Goal: Use online tool/utility: Utilize a website feature to perform a specific function

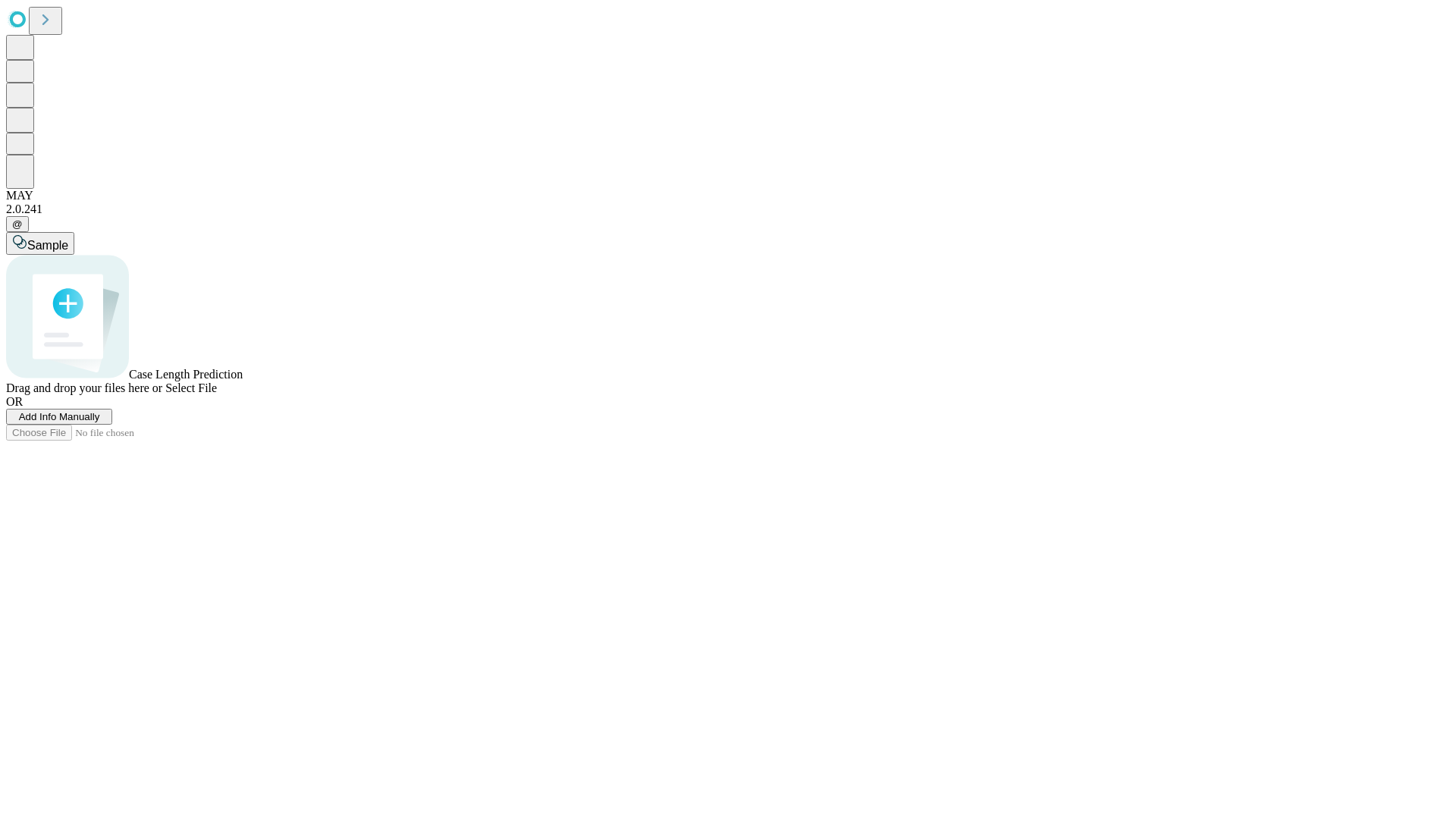
click at [100, 422] on span "Add Info Manually" at bounding box center [60, 417] width 81 height 11
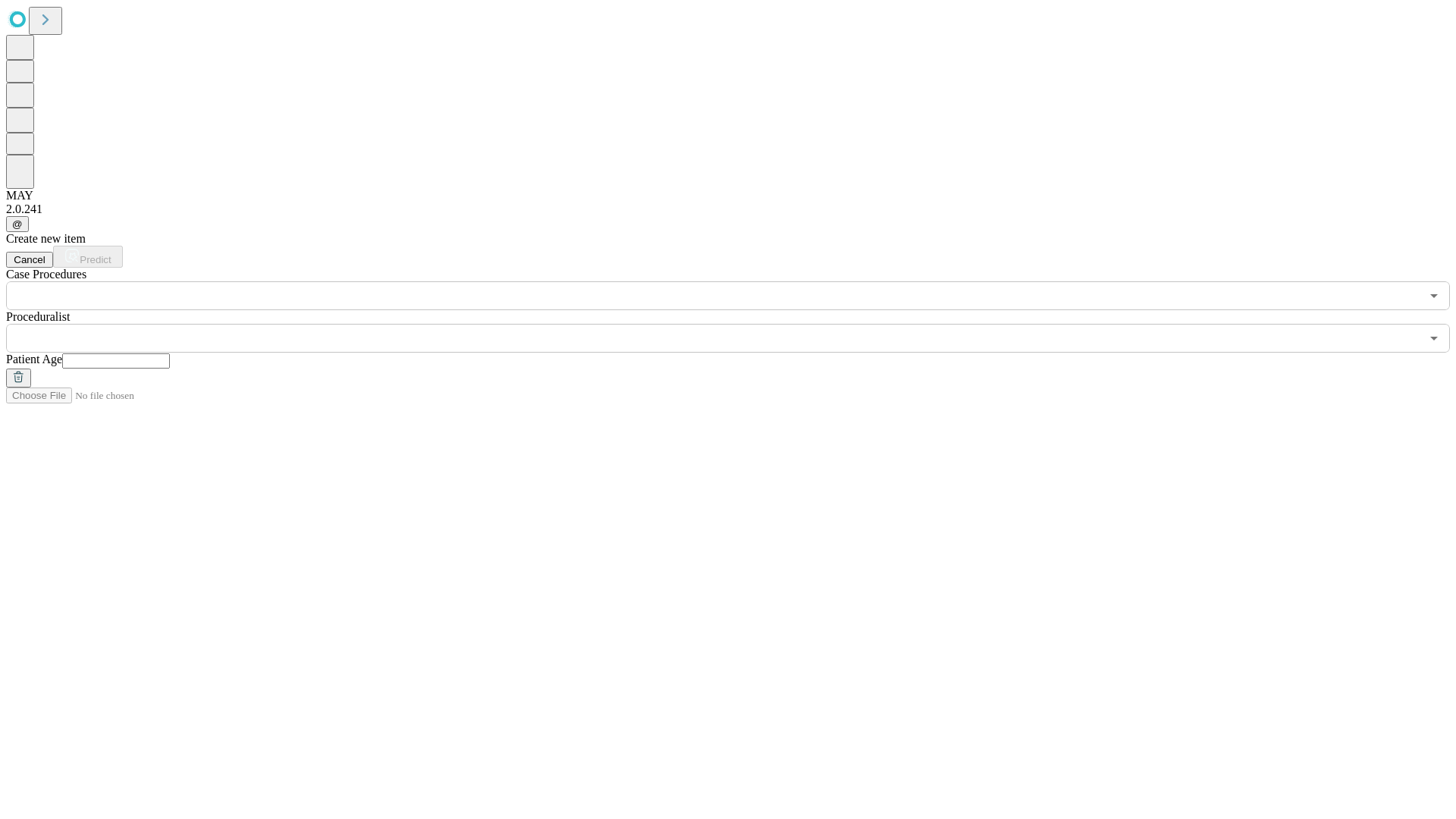
click at [170, 354] on input "text" at bounding box center [116, 361] width 108 height 15
type input "**"
click at [738, 324] on input "text" at bounding box center [714, 338] width 1414 height 29
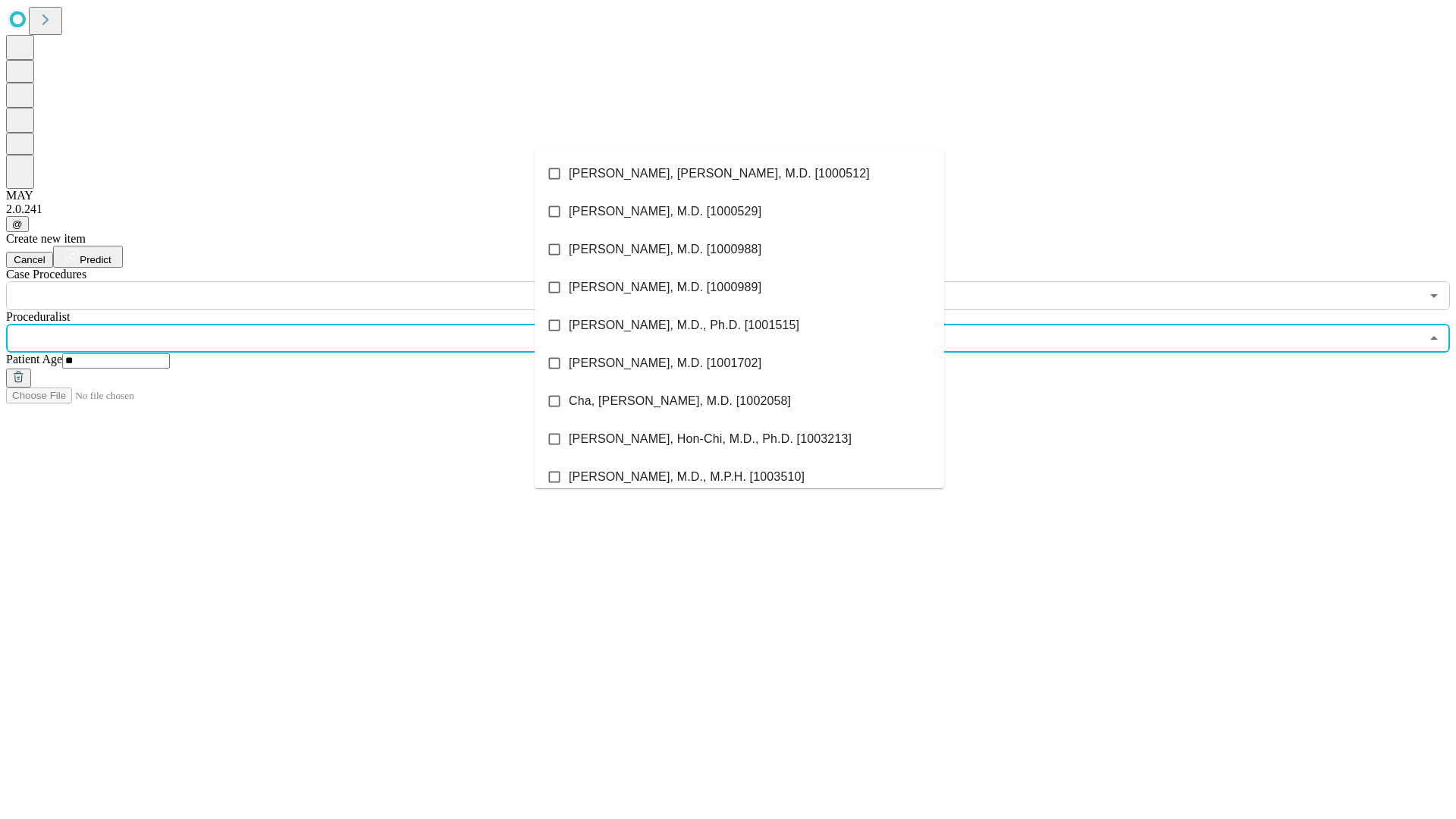
click at [739, 174] on li "[PERSON_NAME], [PERSON_NAME], M.D. [1000512]" at bounding box center [739, 174] width 410 height 38
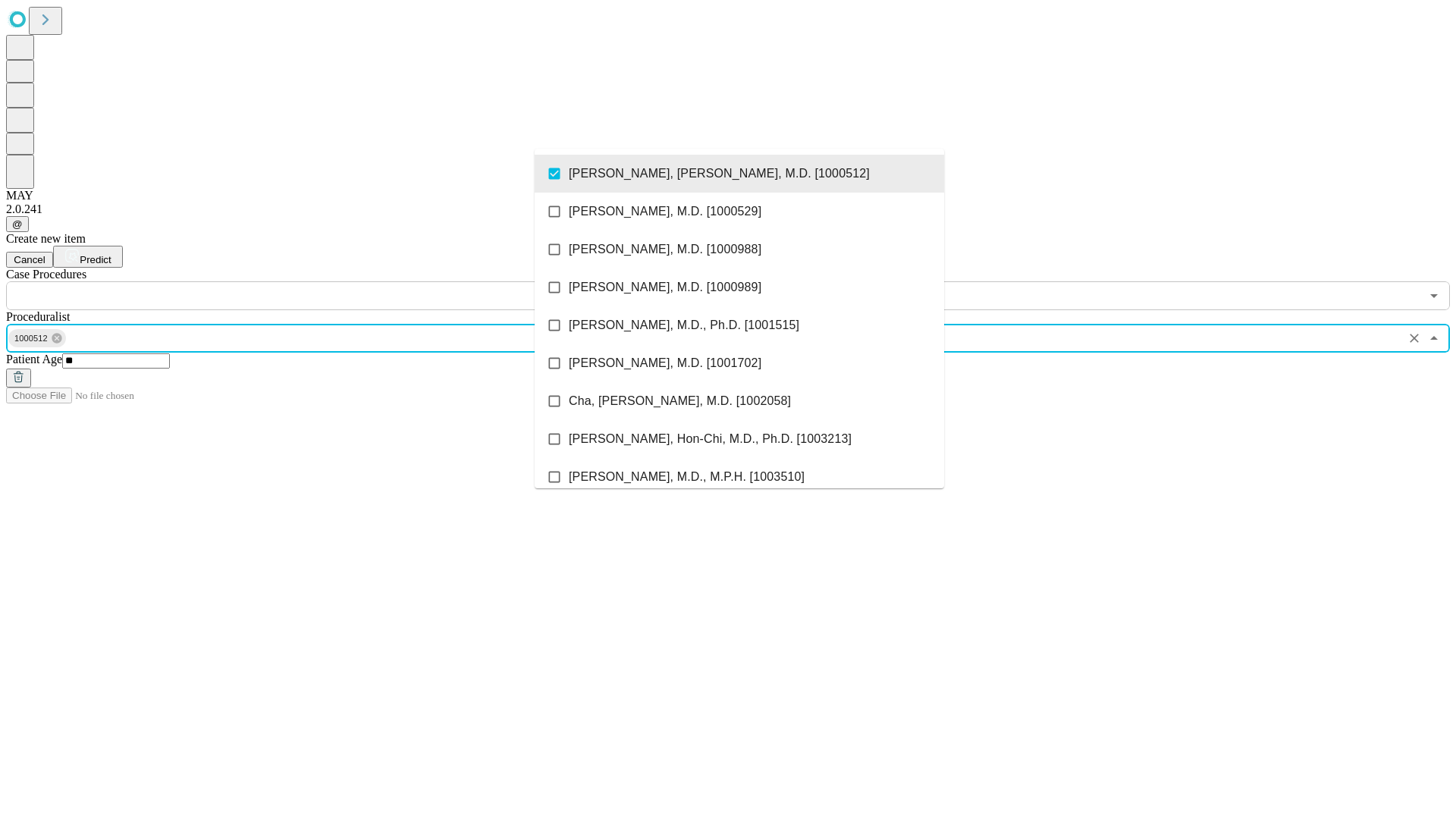
click at [318, 282] on input "text" at bounding box center [714, 296] width 1414 height 29
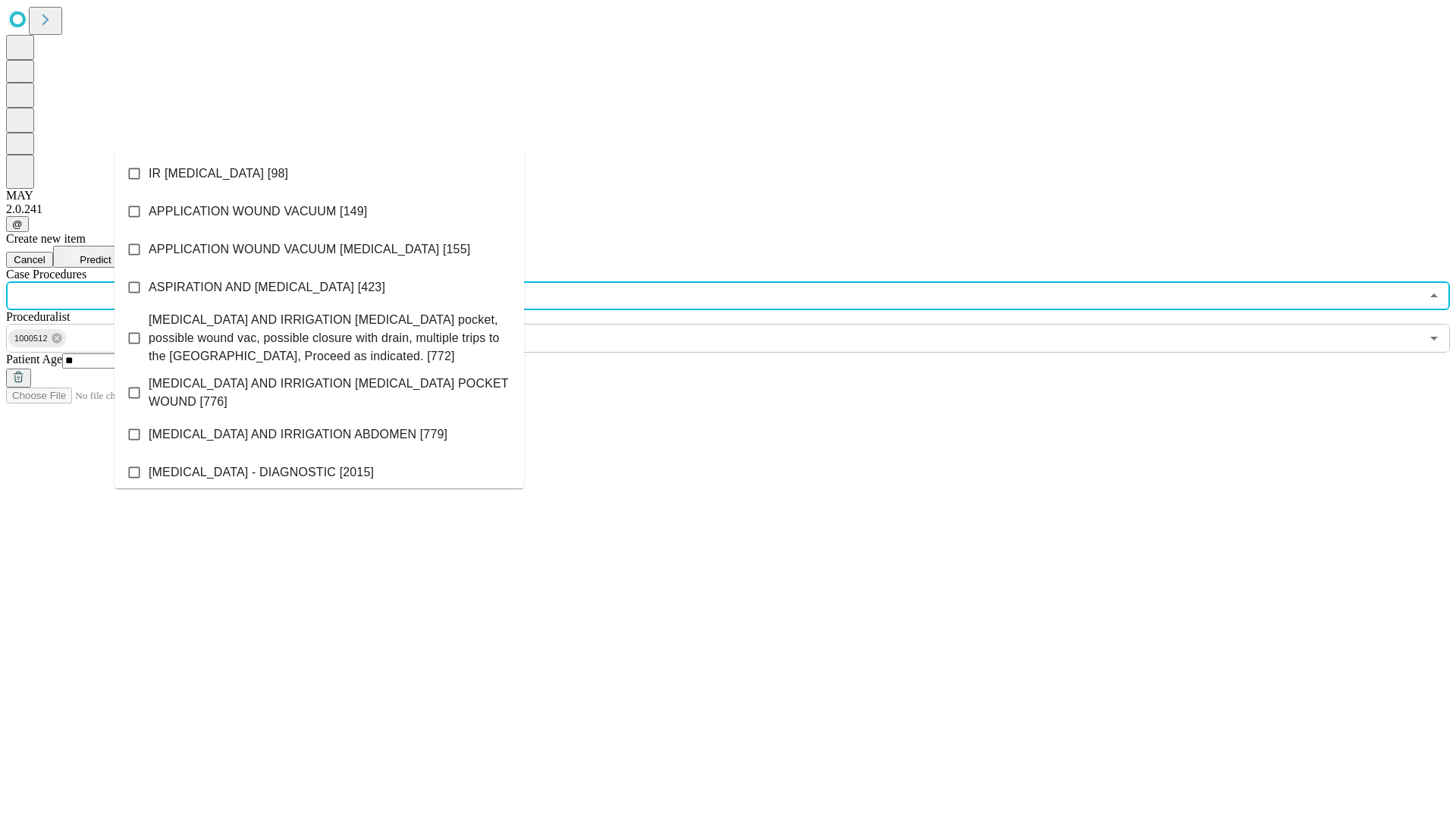
click at [319, 174] on li "IR [MEDICAL_DATA] [98]" at bounding box center [318, 174] width 410 height 38
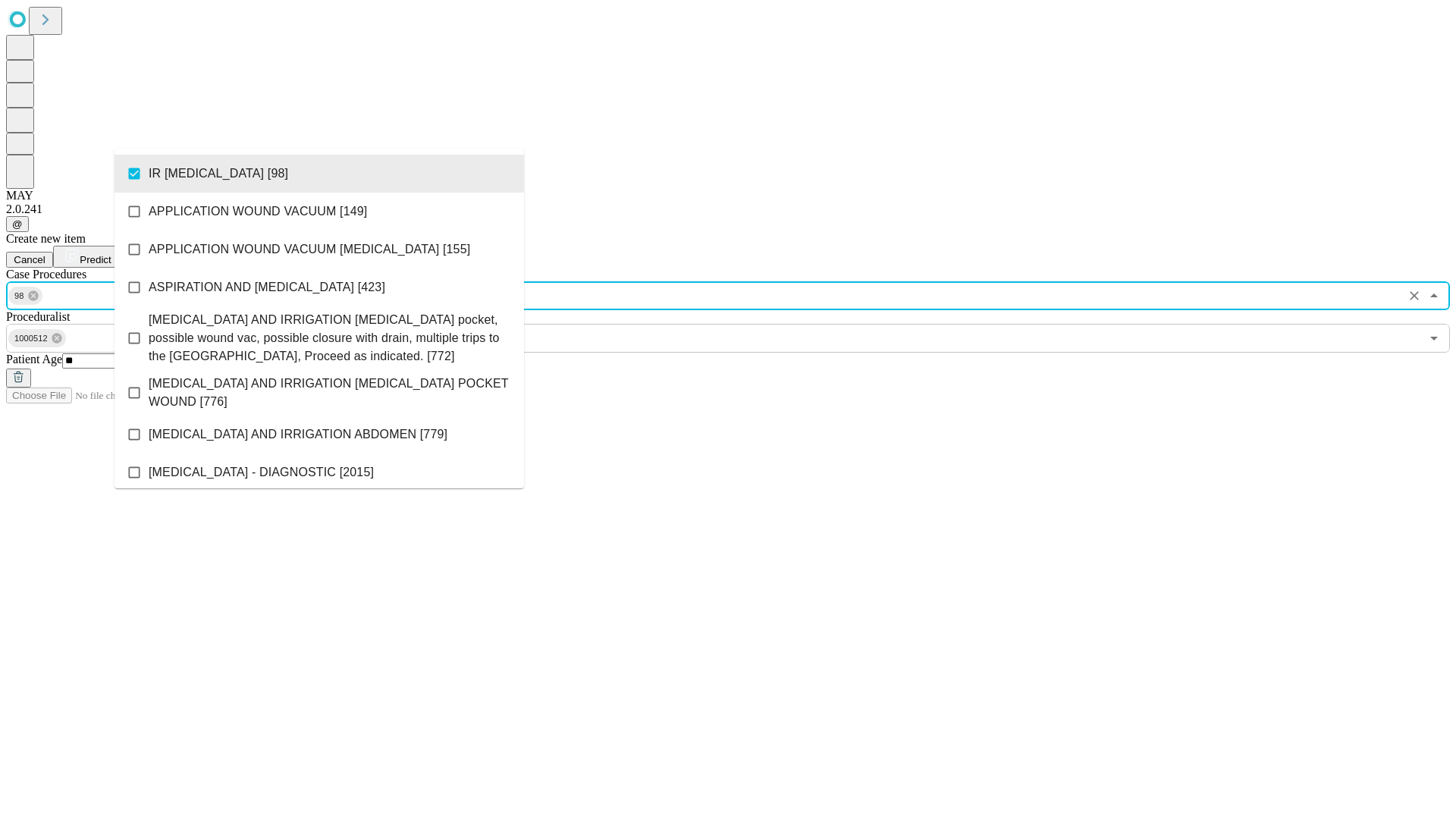
click at [111, 254] on span "Predict" at bounding box center [95, 259] width 31 height 11
